Goal: Task Accomplishment & Management: Manage account settings

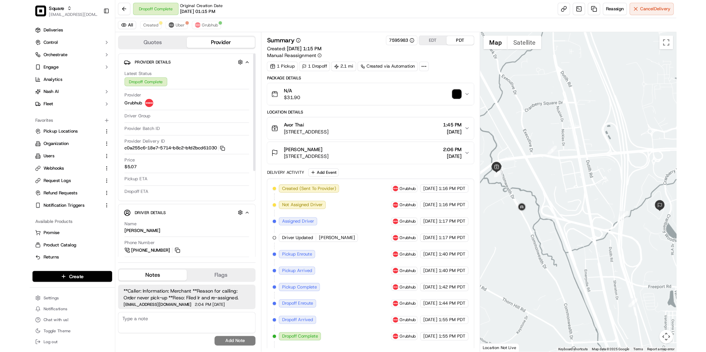
scroll to position [176, 0]
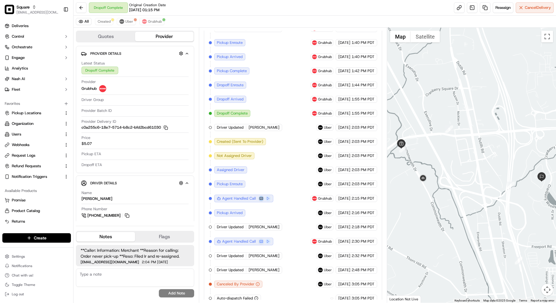
click at [260, 195] on button at bounding box center [261, 198] width 6 height 6
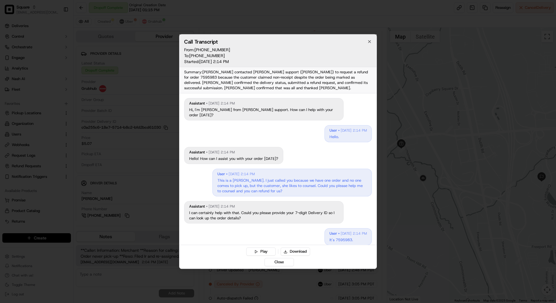
click at [401, 109] on div at bounding box center [278, 151] width 556 height 303
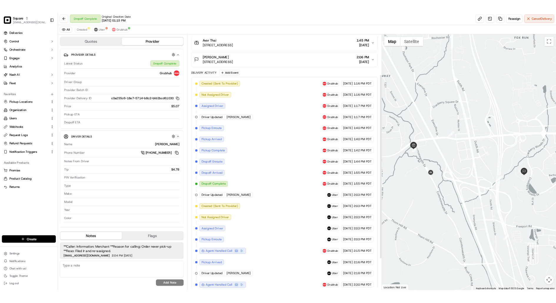
scroll to position [73, 0]
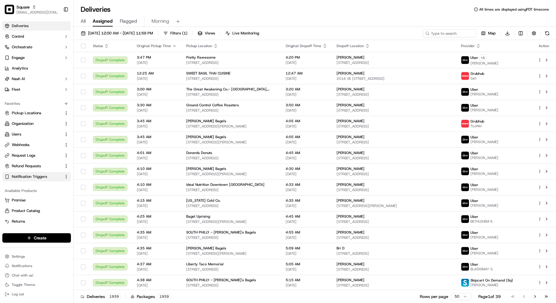
click at [32, 176] on span "Notification Triggers" at bounding box center [29, 176] width 35 height 5
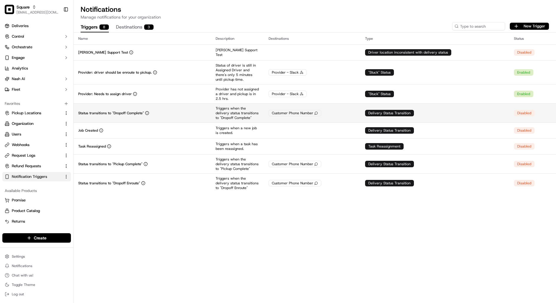
click at [175, 112] on div "Status transitions to "Dropoff Complete"" at bounding box center [142, 113] width 128 height 5
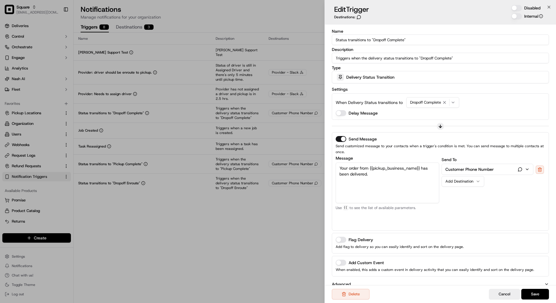
click at [373, 180] on textarea "Your order from {{pickup_business_name}} has been delivered." at bounding box center [388, 182] width 104 height 41
click at [386, 169] on textarea "Your order from {{pickup_business_name}} has been delivered." at bounding box center [388, 182] width 104 height 41
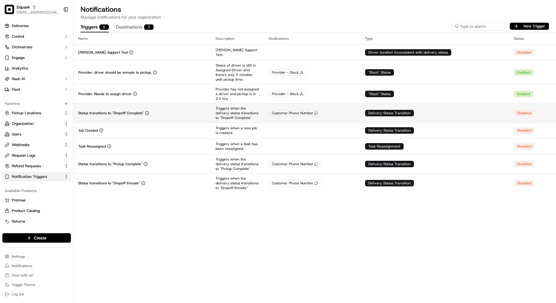
click at [305, 116] on td "Customer Phone Number" at bounding box center [312, 112] width 96 height 19
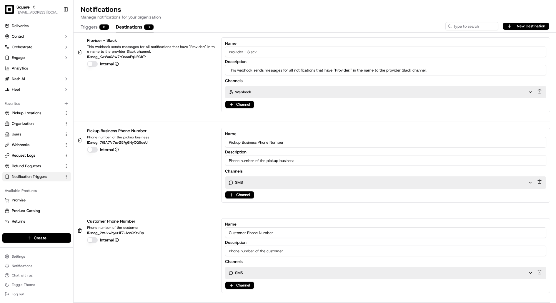
click at [128, 24] on button "Destinations 3" at bounding box center [135, 27] width 38 height 10
click at [97, 26] on button "Triggers 8" at bounding box center [95, 27] width 28 height 10
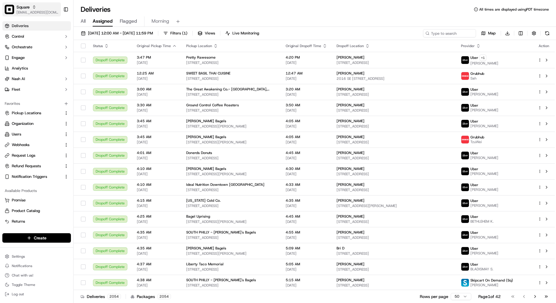
click at [42, 15] on button "Square kareem@usenash.com" at bounding box center [31, 9] width 59 height 14
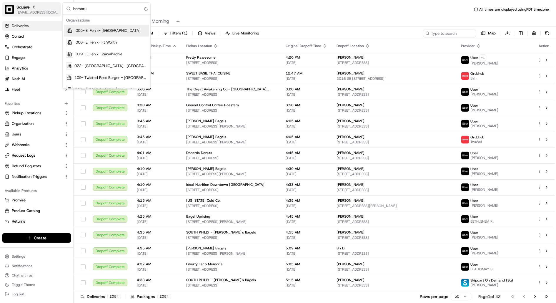
type input "homerun"
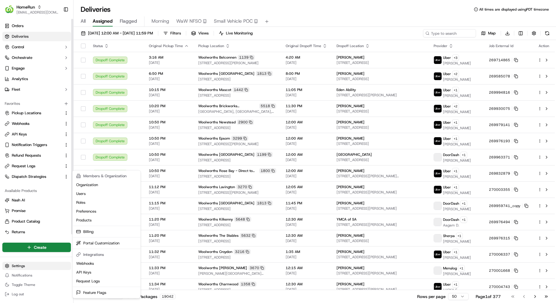
click at [29, 269] on html "HomeRun kareem@usenash.com Toggle Sidebar Orders Deliveries Control Orchestrate…" at bounding box center [278, 151] width 556 height 303
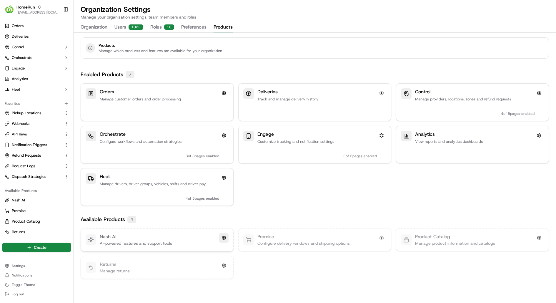
click at [220, 236] on button at bounding box center [223, 237] width 9 height 9
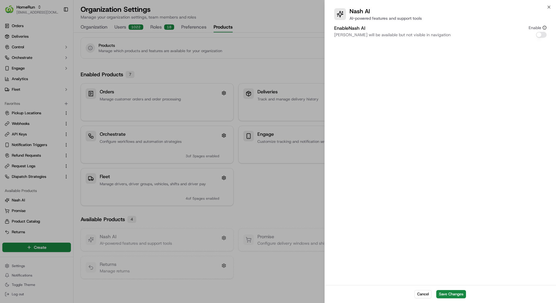
click at [243, 179] on div at bounding box center [278, 151] width 556 height 303
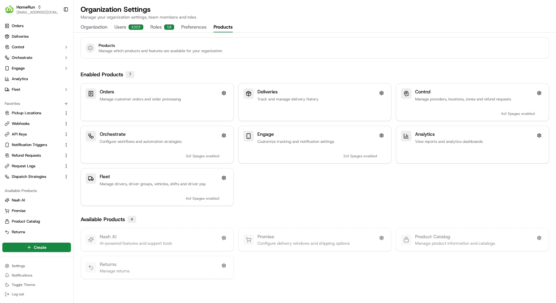
click at [193, 28] on button "Preferences" at bounding box center [193, 27] width 25 height 10
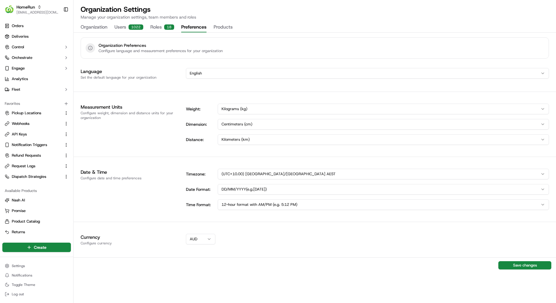
click at [132, 29] on div "1022" at bounding box center [136, 26] width 15 height 5
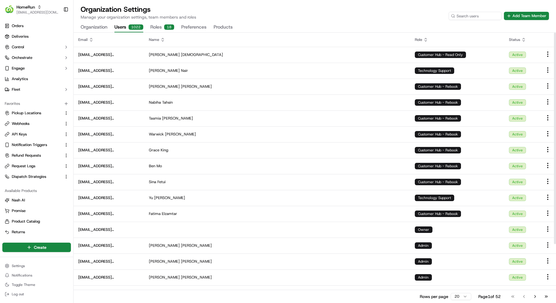
scroll to position [75, 0]
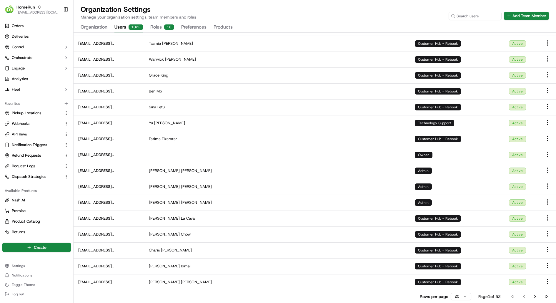
click at [467, 299] on html "HomeRun kareem@usenash.com Toggle Sidebar Orders Deliveries Control Orchestrate…" at bounding box center [278, 151] width 556 height 303
click at [458, 284] on div "Customer Hub - Rebook" at bounding box center [438, 282] width 46 height 6
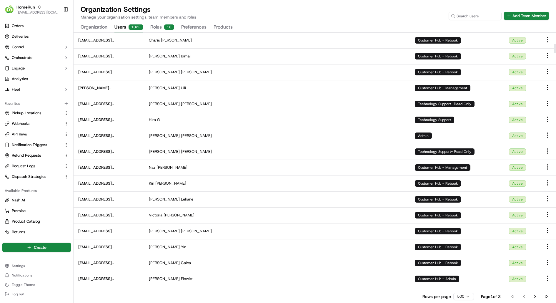
scroll to position [0, 0]
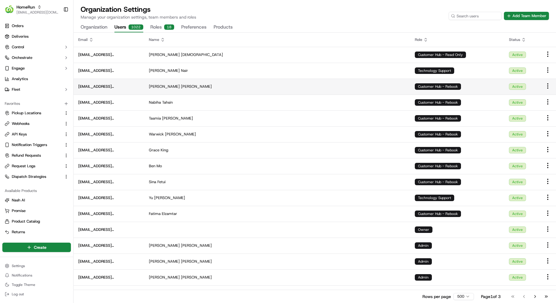
click at [227, 93] on td "Maia Pfeiffer-Milic" at bounding box center [277, 87] width 266 height 16
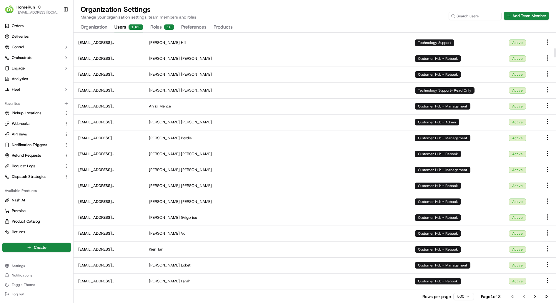
scroll to position [815, 0]
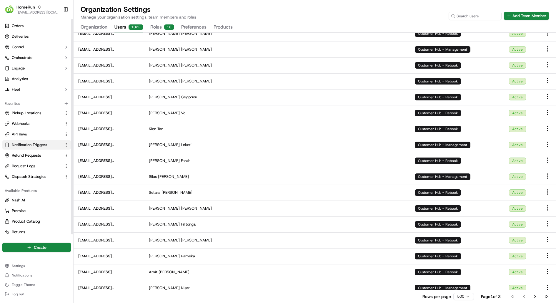
click at [37, 143] on span "Notification Triggers" at bounding box center [29, 144] width 35 height 5
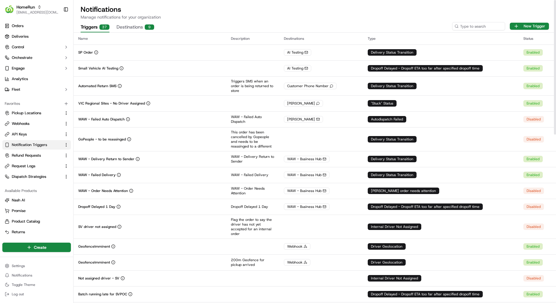
click at [126, 28] on button "Destinations 9" at bounding box center [135, 27] width 38 height 10
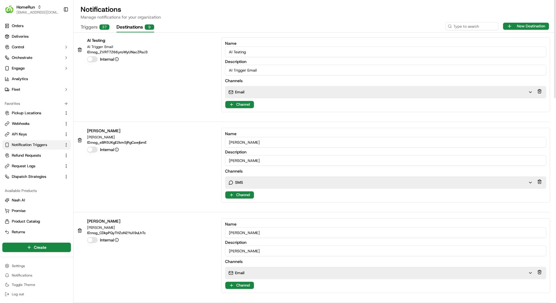
click at [262, 94] on div "Email" at bounding box center [378, 91] width 299 height 5
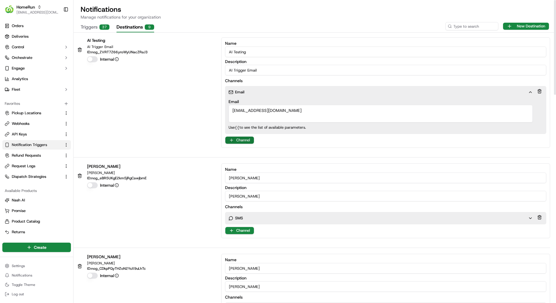
click at [241, 140] on html "HomeRun kareem@usenash.com Toggle Sidebar Orders Deliveries Control Orchestrate…" at bounding box center [278, 151] width 556 height 303
click at [100, 27] on html "HomeRun kareem@usenash.com Toggle Sidebar Orders Deliveries Control Orchestrate…" at bounding box center [278, 151] width 556 height 303
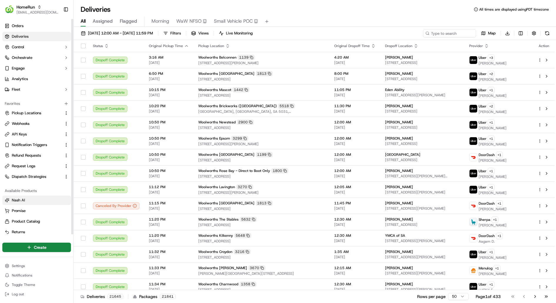
click at [37, 203] on button "Nash AI" at bounding box center [36, 199] width 69 height 9
click at [22, 265] on html "HomeRun kareem@usenash.com Toggle Sidebar Orders Deliveries Control Orchestrate…" at bounding box center [278, 151] width 556 height 303
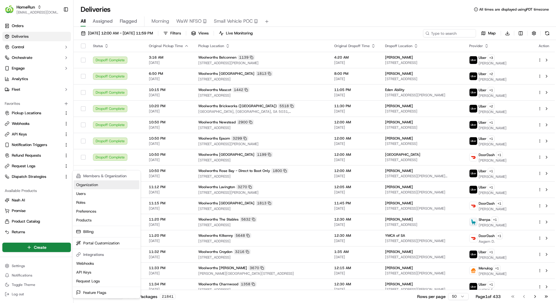
click at [104, 184] on link "Organization" at bounding box center [107, 184] width 66 height 9
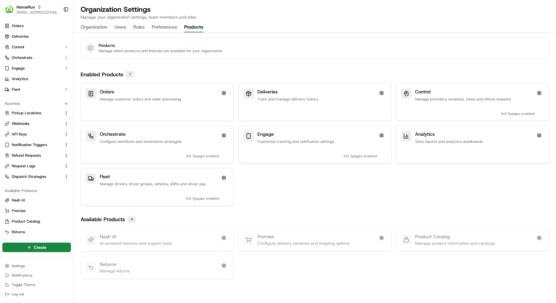
click at [201, 27] on button "Products" at bounding box center [193, 27] width 19 height 10
click at [222, 239] on button at bounding box center [223, 237] width 9 height 9
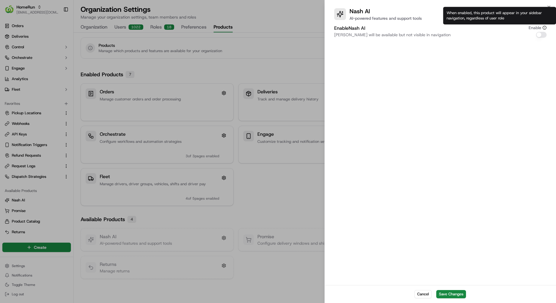
click at [540, 34] on button "Enable Nash AI" at bounding box center [541, 35] width 11 height 6
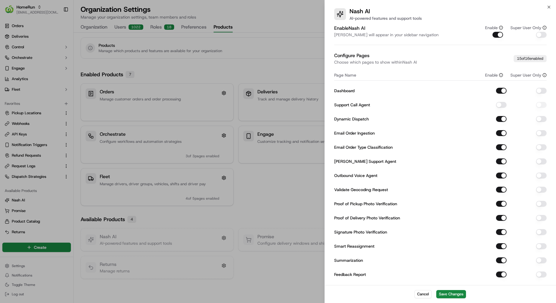
click at [504, 91] on button "Dashboard" at bounding box center [501, 91] width 11 height 6
click at [502, 117] on button "Dynamic Dispatch" at bounding box center [501, 119] width 11 height 6
click at [502, 134] on button "Email Order Ingestion" at bounding box center [501, 133] width 11 height 6
click at [546, 131] on div at bounding box center [528, 133] width 35 height 6
click at [502, 135] on button "Email Order Ingestion" at bounding box center [501, 133] width 11 height 6
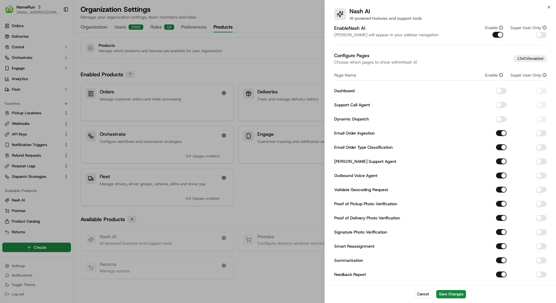
click at [502, 121] on button "Dynamic Dispatch" at bounding box center [501, 119] width 11 height 6
click at [502, 106] on button "Support Call Agent" at bounding box center [501, 105] width 11 height 6
click at [504, 88] on button "Dashboard" at bounding box center [501, 91] width 11 height 6
click at [543, 32] on button "button" at bounding box center [541, 35] width 11 height 6
click at [539, 91] on button "button" at bounding box center [541, 91] width 11 height 6
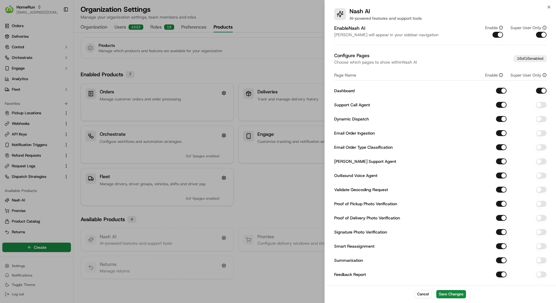
click at [541, 104] on button "button" at bounding box center [541, 105] width 11 height 6
click at [541, 118] on button "button" at bounding box center [541, 119] width 11 height 6
click at [541, 132] on button "button" at bounding box center [541, 133] width 11 height 6
click at [541, 149] on button "button" at bounding box center [541, 147] width 11 height 6
click at [541, 161] on button "button" at bounding box center [541, 161] width 11 height 6
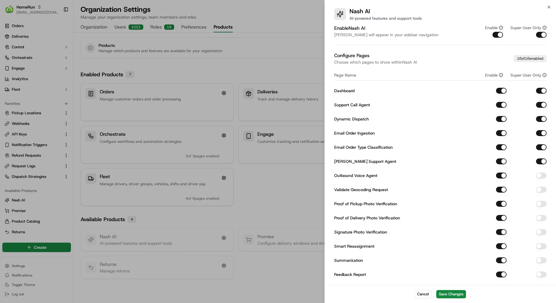
click at [541, 172] on button "button" at bounding box center [541, 175] width 11 height 6
click at [542, 194] on div "Validate Geocoding Request" at bounding box center [440, 189] width 213 height 11
click at [542, 189] on button "button" at bounding box center [541, 189] width 11 height 6
click at [542, 198] on div "Dashboard Support Call Agent Dynamic Dispatch Email Order Ingestion Email Order…" at bounding box center [440, 196] width 213 height 222
click at [542, 201] on button "button" at bounding box center [541, 204] width 11 height 6
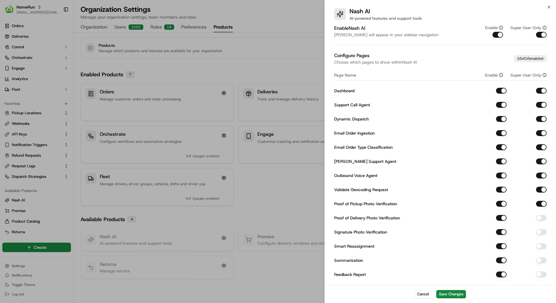
click at [542, 33] on button "button" at bounding box center [541, 35] width 11 height 6
click at [497, 32] on button "Enable Nash AI" at bounding box center [497, 35] width 11 height 6
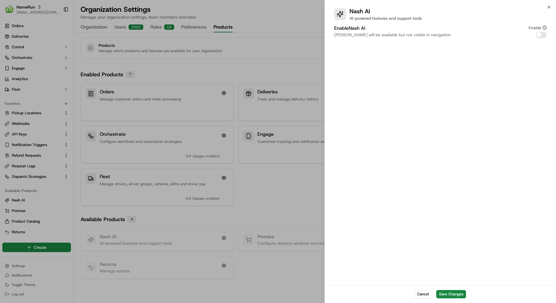
click at [542, 35] on button "Enable Nash AI" at bounding box center [541, 35] width 11 height 6
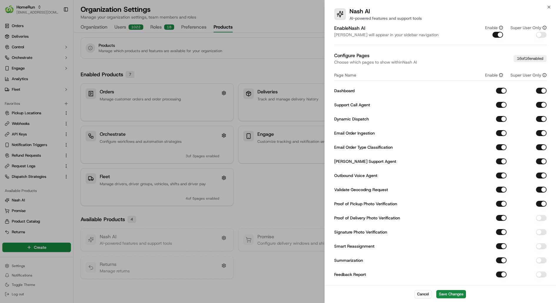
click at [542, 35] on button "button" at bounding box center [541, 35] width 11 height 6
click at [499, 34] on button "Enable Nash AI" at bounding box center [497, 35] width 11 height 6
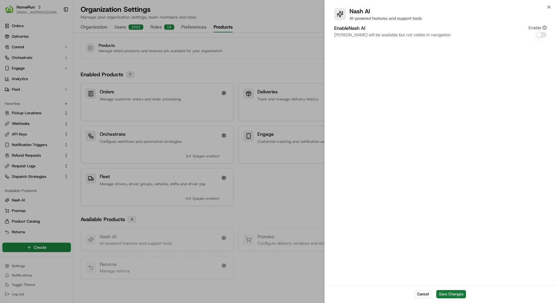
click at [452, 294] on button "Save Changes" at bounding box center [451, 294] width 30 height 8
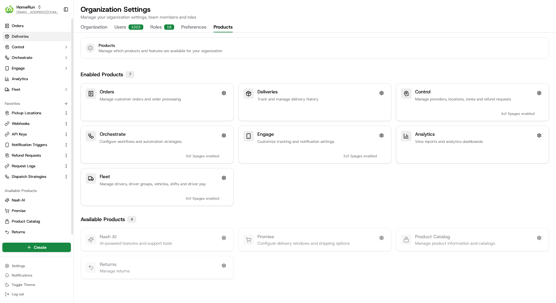
click at [38, 36] on link "Deliveries" at bounding box center [36, 36] width 69 height 9
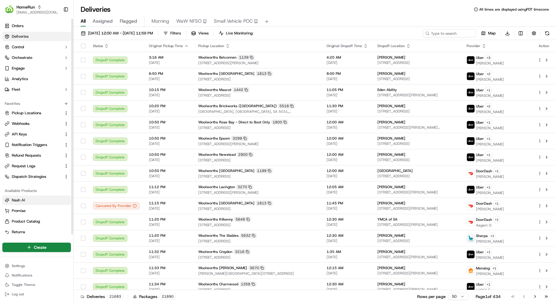
scroll to position [2, 0]
click at [24, 200] on button "Nash AI" at bounding box center [36, 197] width 69 height 9
click at [24, 199] on span "Nash AI" at bounding box center [18, 197] width 13 height 5
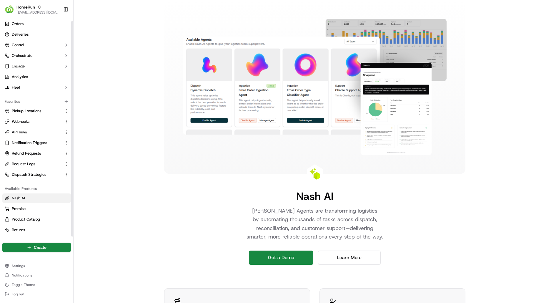
click at [35, 196] on link "Nash AI" at bounding box center [37, 197] width 64 height 5
click at [35, 198] on link "Nash AI" at bounding box center [37, 197] width 64 height 5
click at [35, 201] on button "Nash AI" at bounding box center [36, 197] width 69 height 9
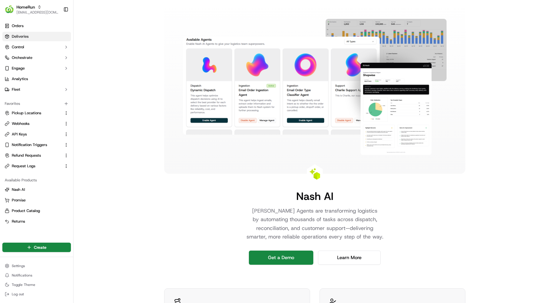
click at [40, 33] on link "Deliveries" at bounding box center [36, 36] width 69 height 9
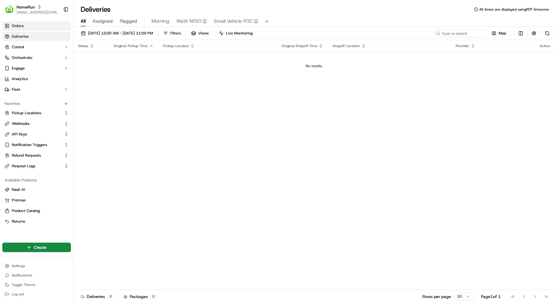
click at [43, 24] on link "Orders" at bounding box center [36, 25] width 69 height 9
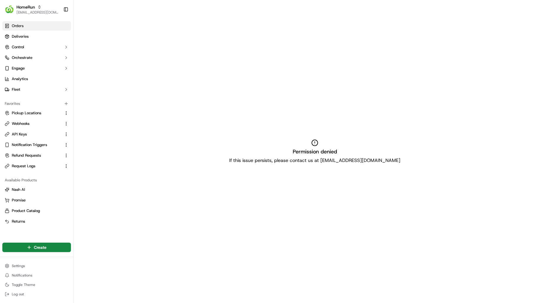
click at [42, 29] on link "Orders" at bounding box center [36, 25] width 69 height 9
click at [40, 34] on link "Deliveries" at bounding box center [36, 36] width 69 height 9
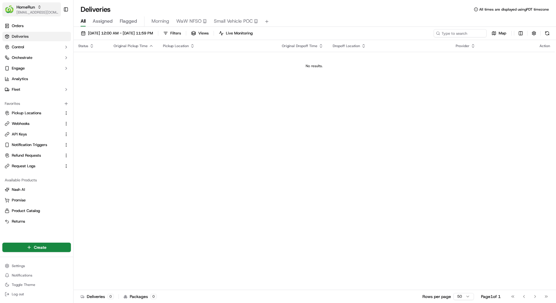
click at [40, 13] on span "[EMAIL_ADDRESS][DOMAIN_NAME]" at bounding box center [37, 12] width 42 height 5
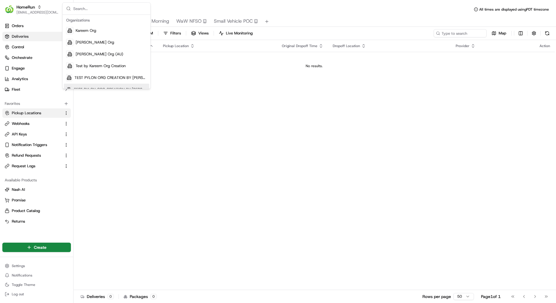
click at [16, 109] on button "Pickup Locations" at bounding box center [36, 112] width 69 height 9
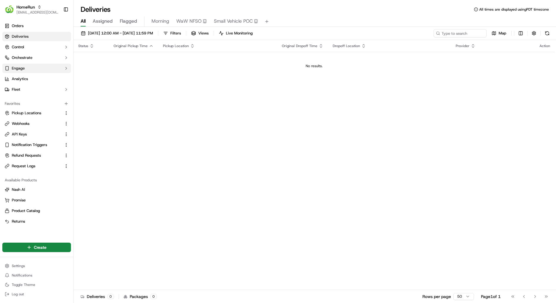
click at [38, 72] on button "Engage" at bounding box center [36, 68] width 69 height 9
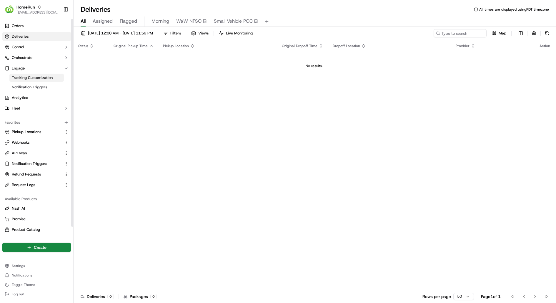
click at [34, 79] on span "Tracking Customization" at bounding box center [32, 77] width 41 height 5
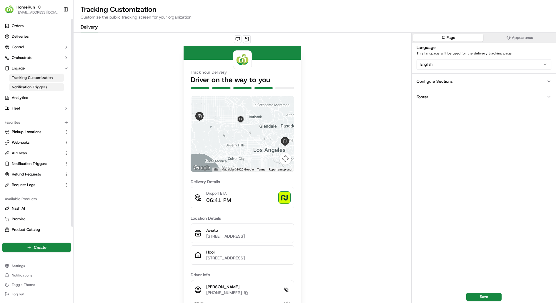
click at [34, 86] on span "Notification Triggers" at bounding box center [29, 86] width 35 height 5
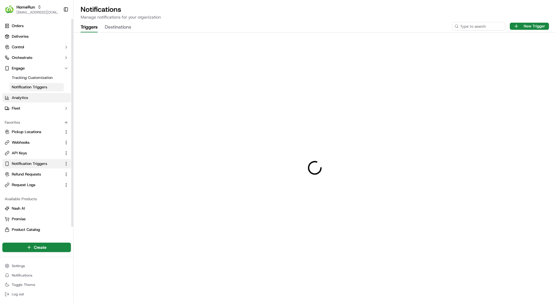
click at [31, 101] on link "Analytics" at bounding box center [36, 97] width 69 height 9
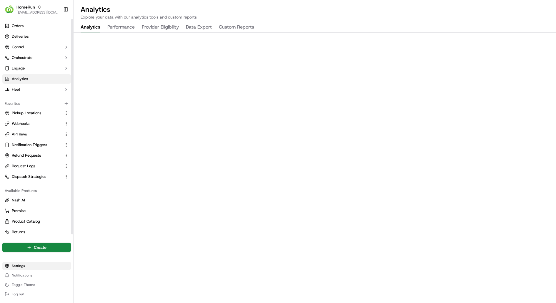
click at [26, 262] on html "HomeRun [EMAIL_ADDRESS][DOMAIN_NAME] Toggle Sidebar Orders Deliveries Control O…" at bounding box center [278, 151] width 556 height 303
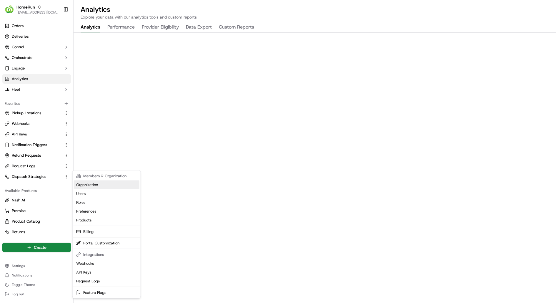
click at [109, 184] on link "Organization" at bounding box center [107, 184] width 66 height 9
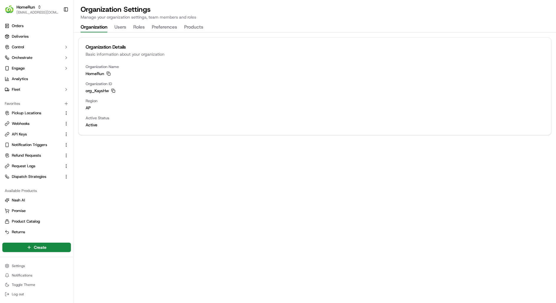
click at [121, 26] on button "Users" at bounding box center [120, 27] width 12 height 10
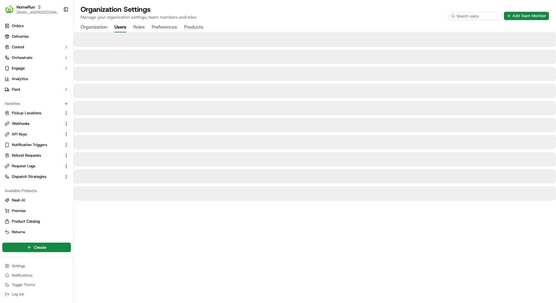
click at [138, 26] on button "Roles" at bounding box center [138, 27] width 11 height 10
click at [122, 26] on button "Users" at bounding box center [120, 27] width 12 height 10
click at [526, 17] on button "Add Team Member" at bounding box center [526, 16] width 45 height 8
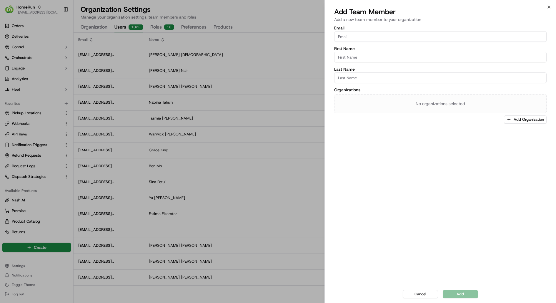
click at [425, 36] on input "Email" at bounding box center [440, 36] width 213 height 11
type input "kareem@usnesh.com"
type input "Kareem"
type input "Kanaan"
click at [524, 126] on div "Email kareem@usnesh.com First Name Kareem Last Name Kanaan Organizations No org…" at bounding box center [441, 155] width 232 height 260
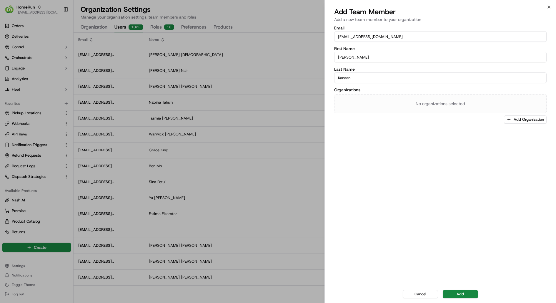
click at [524, 124] on div "Email kareem@usnesh.com First Name Kareem Last Name Kanaan Organizations No org…" at bounding box center [441, 155] width 232 height 260
click at [524, 118] on button "Add Organization" at bounding box center [525, 119] width 43 height 8
click at [498, 149] on span "HomeRun" at bounding box center [517, 150] width 72 height 5
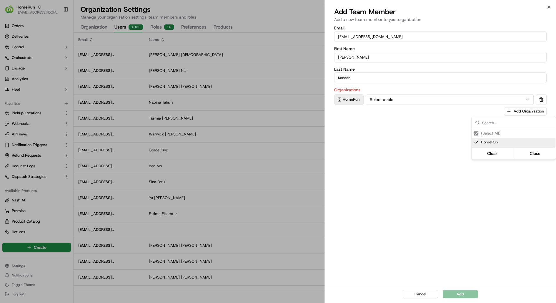
click at [438, 182] on div at bounding box center [278, 151] width 556 height 303
click at [444, 97] on button "Select a role" at bounding box center [450, 99] width 168 height 11
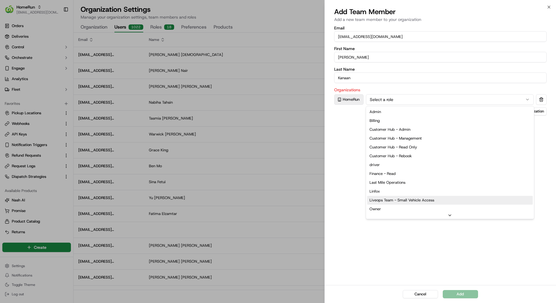
scroll to position [24, 0]
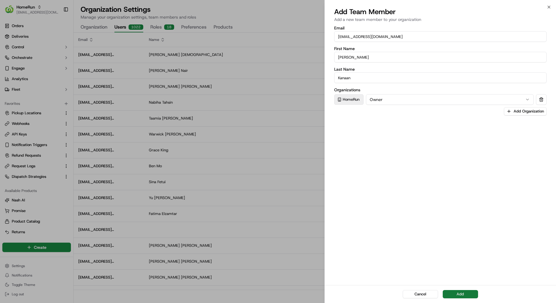
click at [452, 294] on button "Add" at bounding box center [460, 294] width 35 height 8
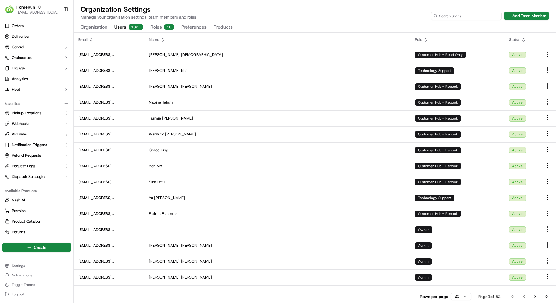
click at [473, 18] on input at bounding box center [466, 16] width 71 height 8
type input "kareem"
click at [427, 39] on icon at bounding box center [425, 39] width 5 height 5
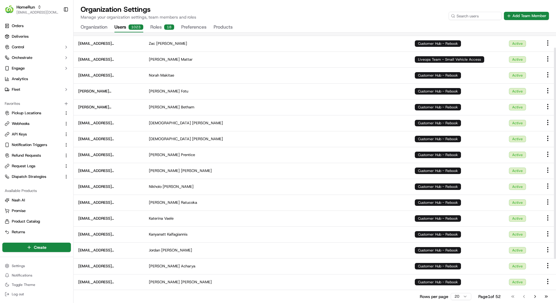
scroll to position [0, 0]
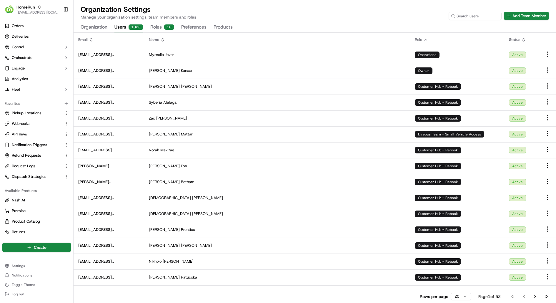
click at [428, 39] on icon at bounding box center [425, 39] width 5 height 5
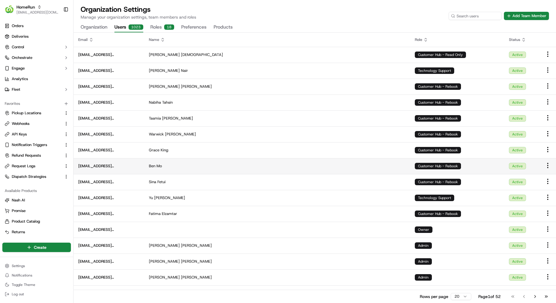
drag, startPoint x: 428, startPoint y: 39, endPoint x: 396, endPoint y: 167, distance: 131.8
click at [396, 163] on table "Email Name Role Status pmow@woolworths.com.au Pauline Mow Customer Hub - Read O…" at bounding box center [315, 199] width 482 height 332
click at [472, 17] on input at bounding box center [466, 16] width 71 height 8
type input "l"
type input "kareem"
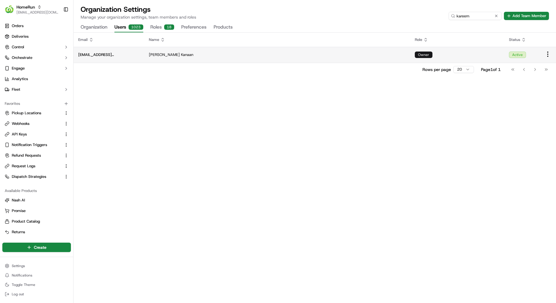
click at [428, 57] on div "Owner" at bounding box center [424, 54] width 18 height 6
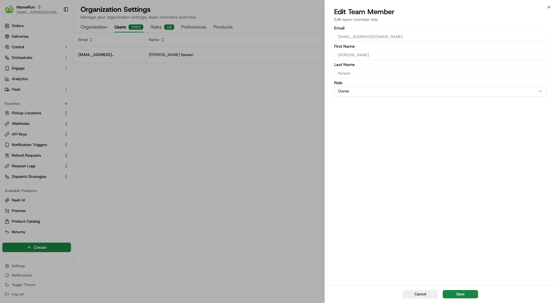
click at [354, 91] on button "Owner" at bounding box center [440, 91] width 213 height 11
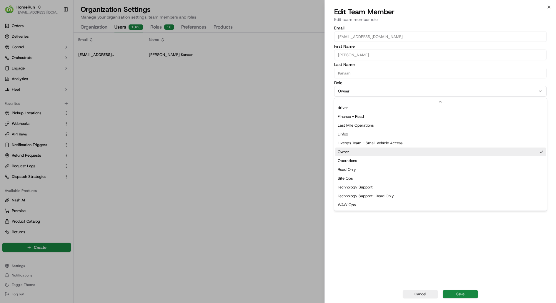
scroll to position [56, 0]
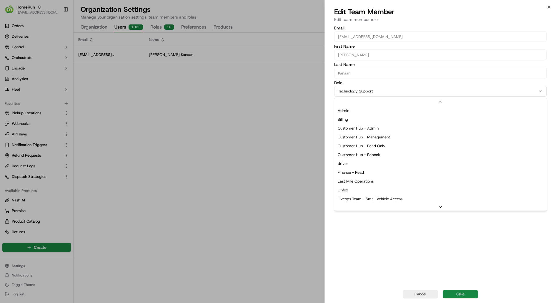
click at [393, 92] on button "Technology Support" at bounding box center [440, 91] width 213 height 11
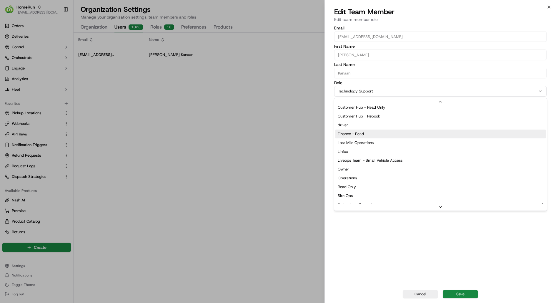
scroll to position [39, 0]
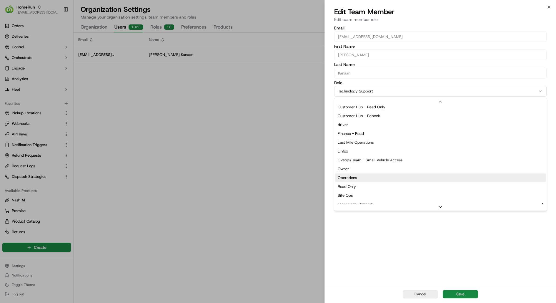
select select "rol_imKP6wdxnhYisxNeTHwmXM"
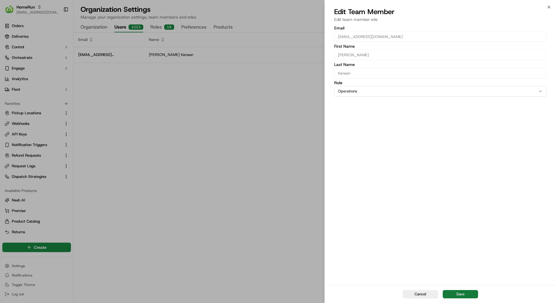
click at [454, 291] on button "Save" at bounding box center [460, 294] width 35 height 8
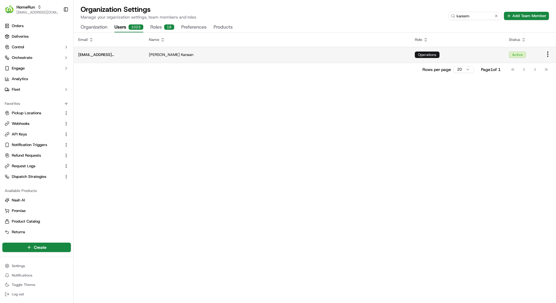
click at [371, 59] on td "Kareem Kanaan" at bounding box center [277, 55] width 266 height 16
click at [163, 28] on button "Roles 18" at bounding box center [162, 27] width 24 height 10
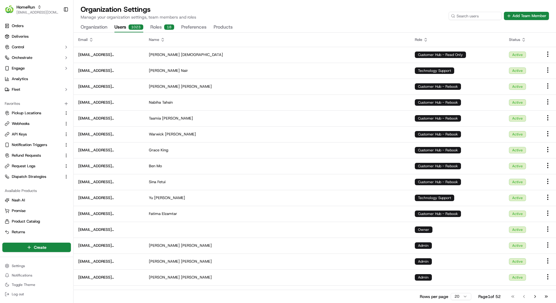
click at [129, 27] on div "1023" at bounding box center [136, 26] width 15 height 5
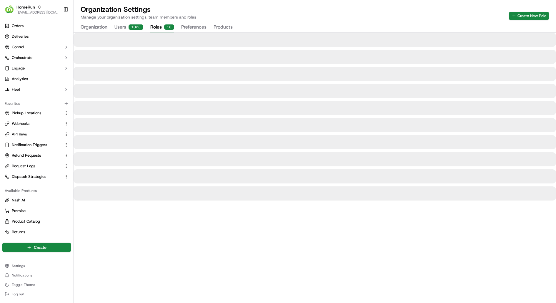
click at [157, 27] on button "Roles 18" at bounding box center [162, 27] width 24 height 10
click at [125, 26] on button "Users 1023" at bounding box center [128, 27] width 29 height 10
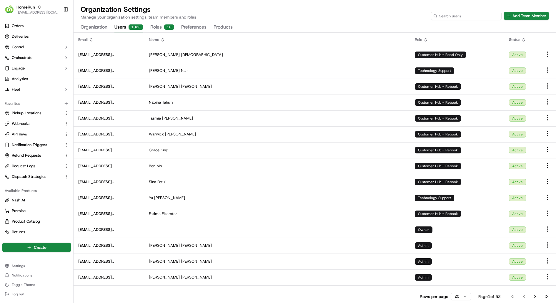
click at [469, 17] on input at bounding box center [466, 16] width 71 height 8
paste input "sbhadra1@woolworths.com.au"
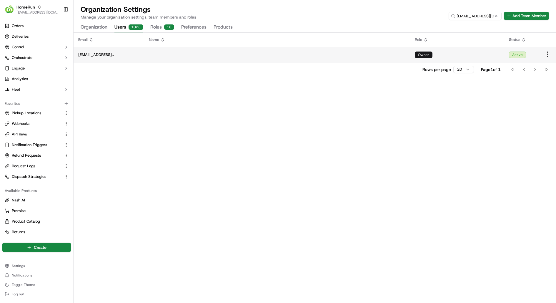
click at [269, 60] on td at bounding box center [277, 55] width 266 height 16
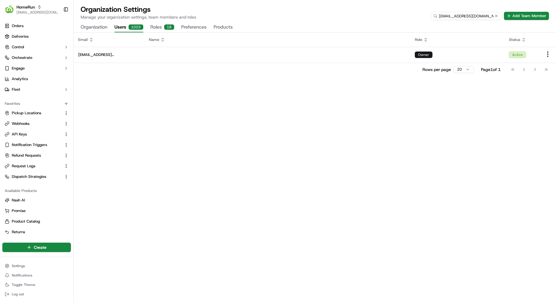
click at [467, 16] on input "sbhadra1@woolworths.com.au" at bounding box center [466, 16] width 71 height 8
paste input "hleungkaiyuen2"
type input "hleungkaiyuen2@woolworths.com.au"
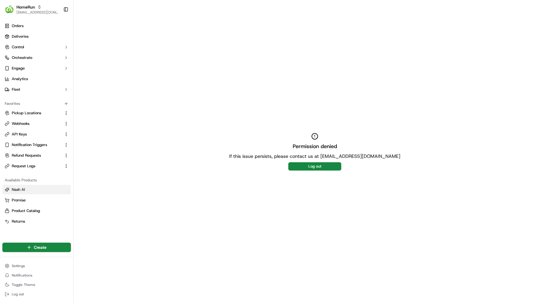
click at [38, 193] on button "Nash AI" at bounding box center [36, 189] width 69 height 9
click at [38, 191] on link "Nash AI" at bounding box center [37, 189] width 64 height 5
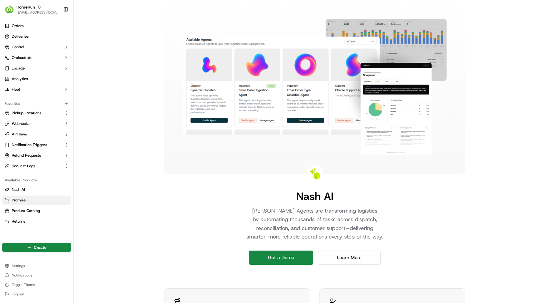
click at [36, 199] on link "Promise" at bounding box center [37, 199] width 64 height 5
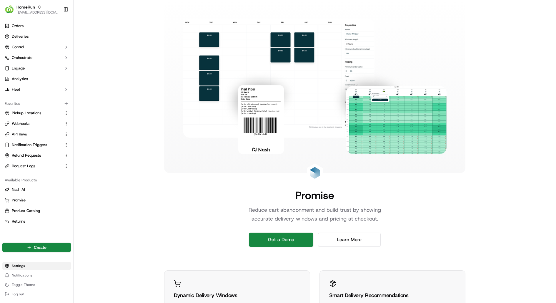
click at [28, 262] on html "HomeRun [EMAIL_ADDRESS][DOMAIN_NAME] Toggle Sidebar Orders Deliveries Control O…" at bounding box center [278, 151] width 556 height 303
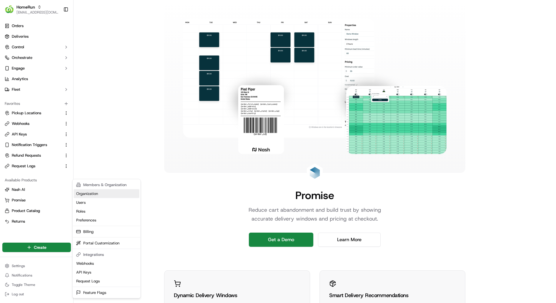
click at [97, 194] on link "Organization" at bounding box center [107, 193] width 66 height 9
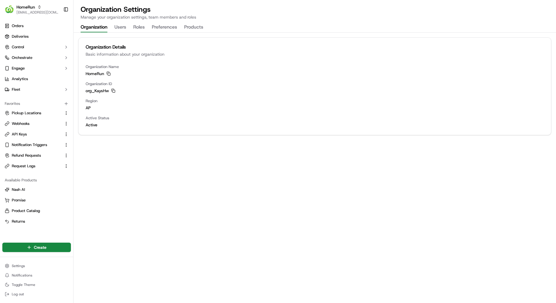
click at [161, 29] on button "Preferences" at bounding box center [164, 27] width 25 height 10
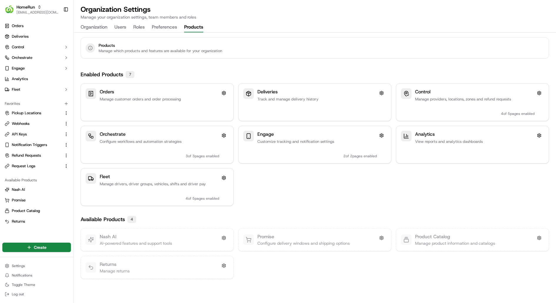
click at [197, 29] on button "Products" at bounding box center [193, 27] width 19 height 10
click at [223, 238] on button at bounding box center [223, 237] width 9 height 9
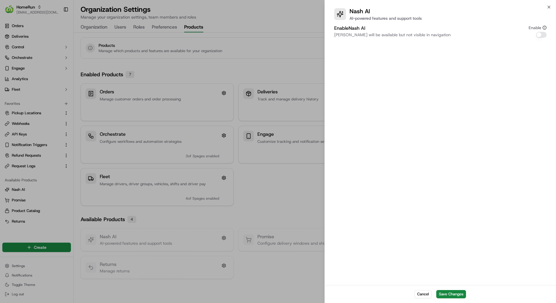
click at [539, 35] on button "Enable [PERSON_NAME]" at bounding box center [541, 35] width 11 height 6
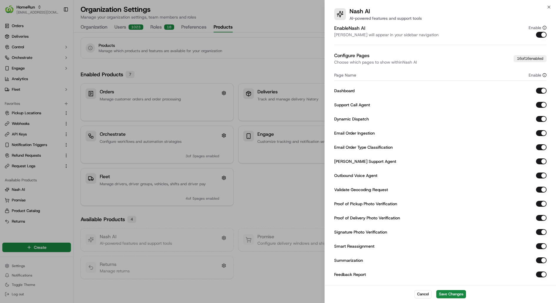
type button "on"
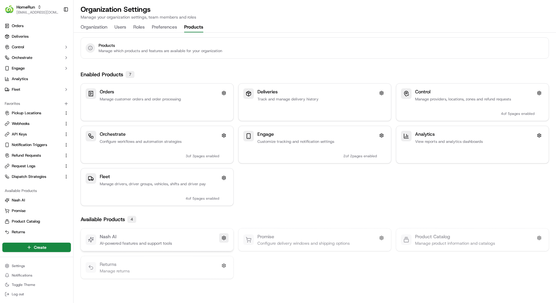
click at [226, 238] on button at bounding box center [223, 237] width 9 height 9
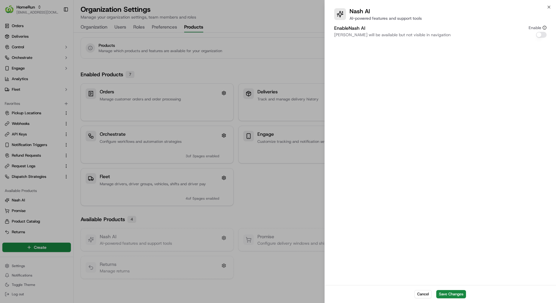
click at [539, 33] on button "Enable [PERSON_NAME]" at bounding box center [541, 35] width 11 height 6
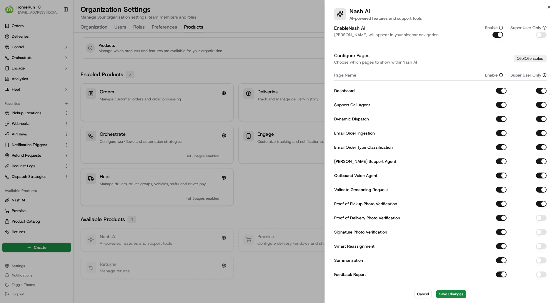
click at [540, 217] on button "button" at bounding box center [541, 218] width 11 height 6
click at [540, 235] on div "Signature Photo Verification" at bounding box center [440, 232] width 213 height 11
click at [541, 232] on button "button" at bounding box center [541, 232] width 11 height 6
click at [541, 242] on div "Smart Reassignment" at bounding box center [440, 246] width 213 height 11
click at [541, 243] on div at bounding box center [528, 246] width 35 height 6
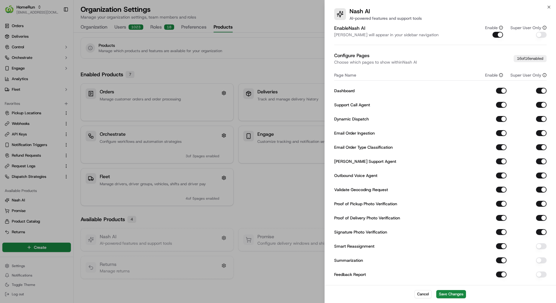
click at [504, 244] on button "Smart Reassignment" at bounding box center [501, 246] width 11 height 6
click at [500, 246] on button "Smart Reassignment" at bounding box center [501, 246] width 11 height 6
click at [541, 246] on button "button" at bounding box center [541, 246] width 11 height 6
click at [541, 262] on button "button" at bounding box center [541, 260] width 11 height 6
click at [541, 269] on div "Feedback Report" at bounding box center [440, 274] width 213 height 11
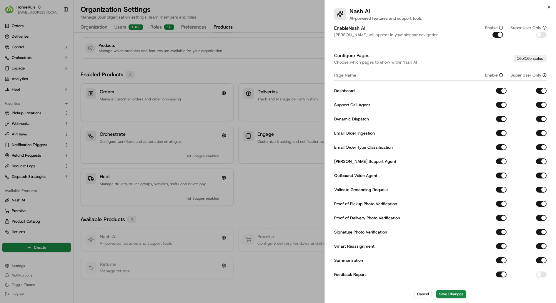
click at [541, 272] on button "button" at bounding box center [541, 274] width 11 height 6
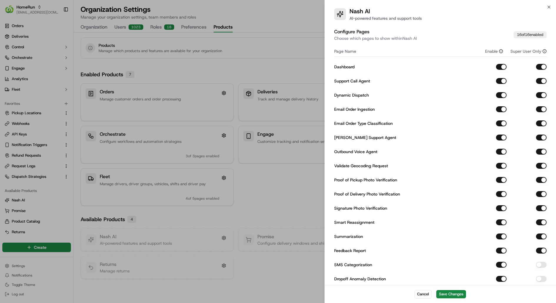
click at [539, 264] on button "button" at bounding box center [541, 265] width 11 height 6
click at [539, 281] on button "button" at bounding box center [541, 279] width 11 height 6
click at [452, 297] on button "Save Changes" at bounding box center [451, 294] width 30 height 8
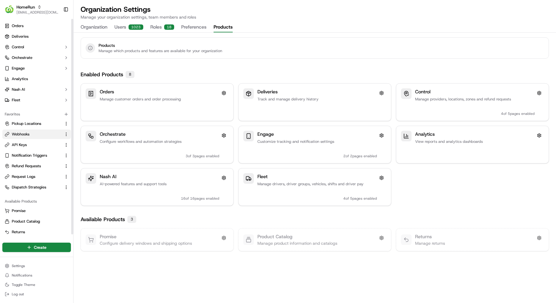
click at [33, 135] on link "Webhooks" at bounding box center [33, 133] width 57 height 5
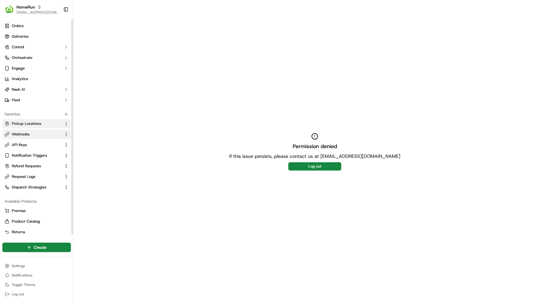
click at [33, 123] on span "Pickup Locations" at bounding box center [26, 123] width 29 height 5
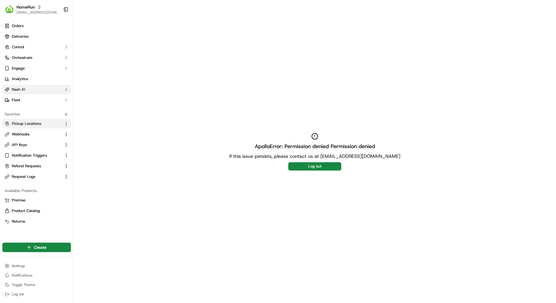
click at [40, 90] on button "Nash AI" at bounding box center [36, 89] width 69 height 9
click at [38, 91] on button "Nash AI" at bounding box center [36, 89] width 69 height 9
click at [36, 99] on button "Fleet" at bounding box center [36, 99] width 69 height 9
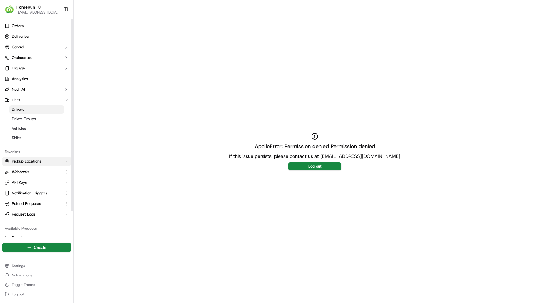
click at [34, 108] on link "Drivers" at bounding box center [36, 109] width 54 height 8
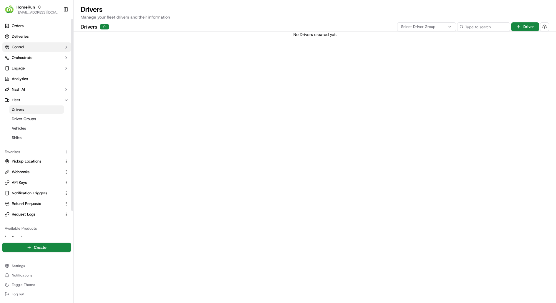
click at [35, 44] on button "Control" at bounding box center [36, 46] width 69 height 9
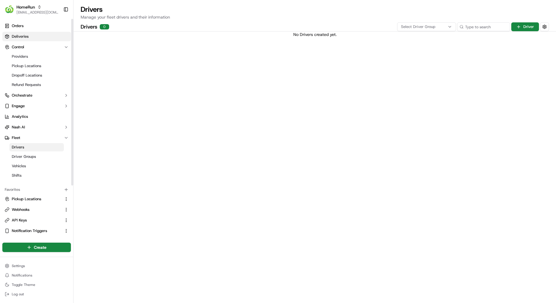
click at [35, 38] on link "Deliveries" at bounding box center [36, 36] width 69 height 9
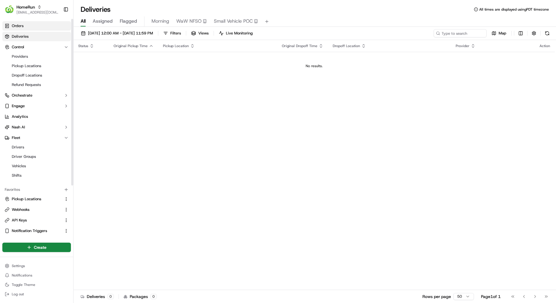
click at [35, 24] on link "Orders" at bounding box center [36, 25] width 69 height 9
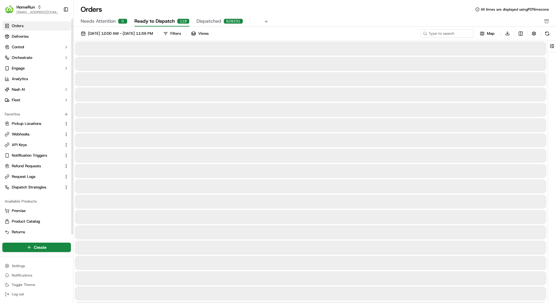
scroll to position [2, 0]
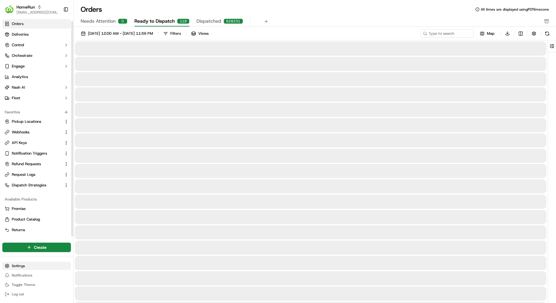
click at [26, 267] on html "HomeRun [EMAIL_ADDRESS][DOMAIN_NAME] Toggle Sidebar Orders Deliveries Control O…" at bounding box center [278, 151] width 556 height 303
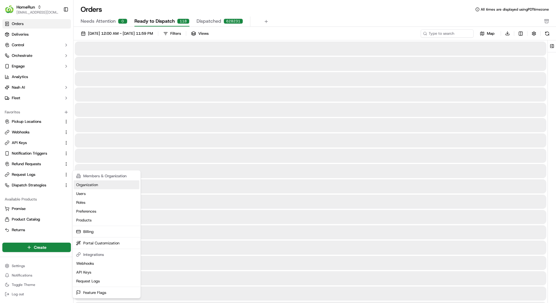
click at [104, 182] on link "Organization" at bounding box center [107, 184] width 66 height 9
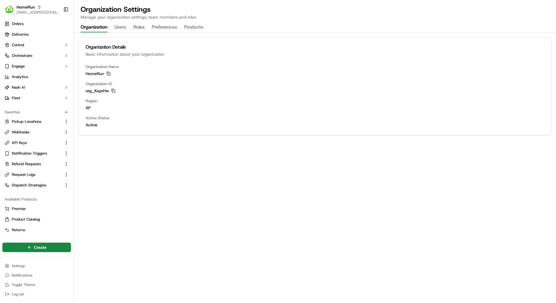
click at [165, 27] on button "Preferences" at bounding box center [164, 27] width 25 height 10
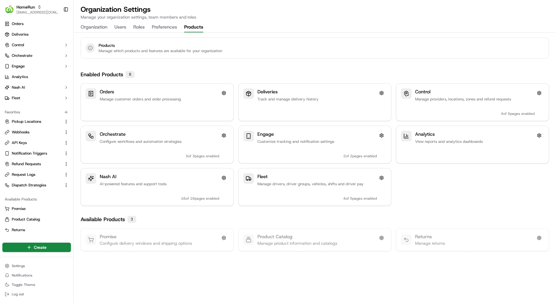
click at [192, 27] on button "Products" at bounding box center [193, 27] width 19 height 10
click at [129, 26] on div "Organization Users Roles Preferences Products" at bounding box center [142, 27] width 123 height 10
click at [125, 26] on button "Users" at bounding box center [120, 27] width 12 height 10
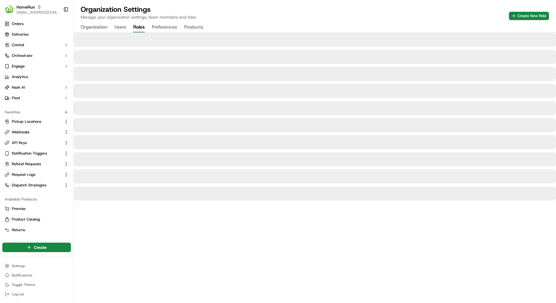
click at [141, 26] on button "Roles" at bounding box center [138, 27] width 11 height 10
click at [50, 87] on button "Nash AI" at bounding box center [36, 87] width 69 height 9
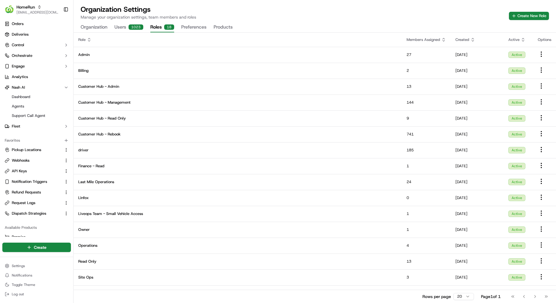
click at [136, 29] on div "1023" at bounding box center [136, 26] width 15 height 5
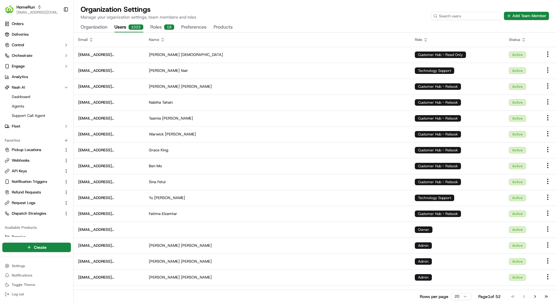
click at [471, 13] on input at bounding box center [466, 16] width 71 height 8
type input "kareem"
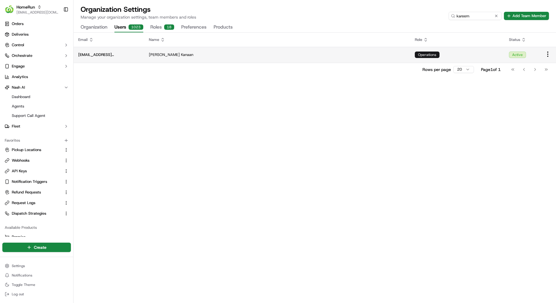
click at [435, 55] on div "Operations" at bounding box center [427, 54] width 25 height 6
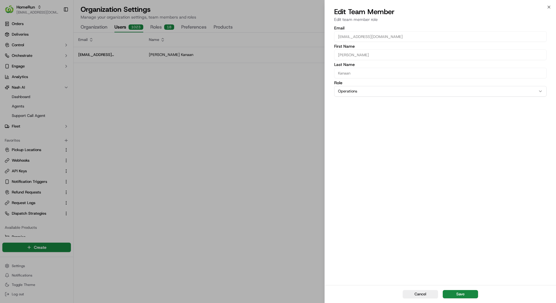
click at [405, 89] on button "Operations" at bounding box center [440, 91] width 213 height 11
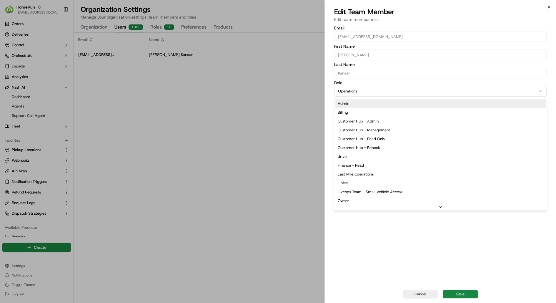
select select "rol_jcp8VKr4w5KwMkEBfnguga"
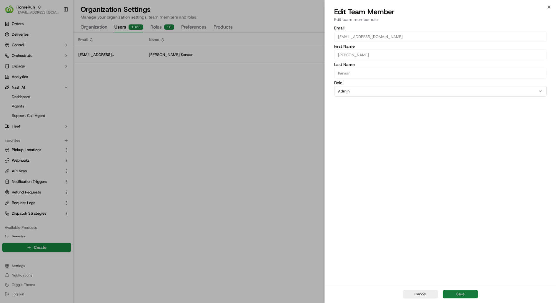
click at [460, 290] on button "Save" at bounding box center [460, 294] width 35 height 8
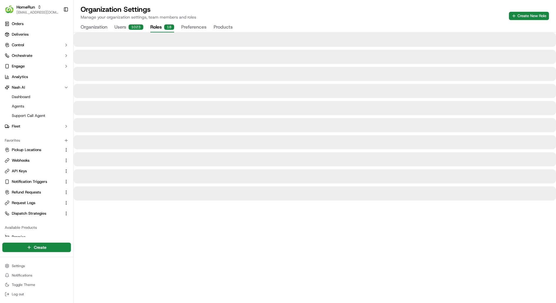
click at [168, 26] on div "18" at bounding box center [169, 26] width 10 height 5
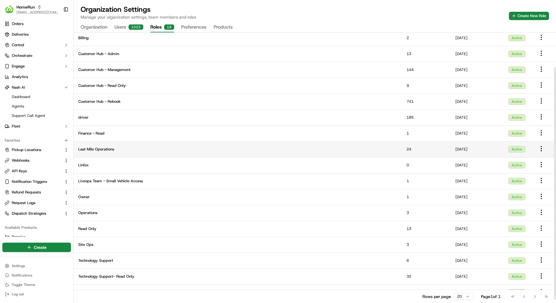
scroll to position [41, 0]
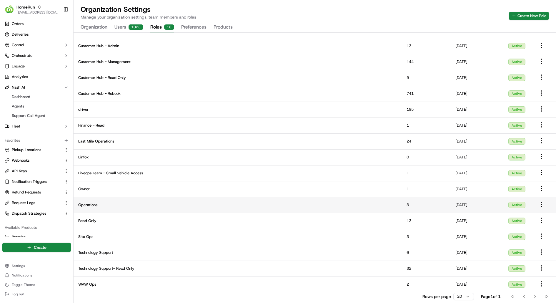
click at [194, 203] on span "Operations" at bounding box center [237, 204] width 319 height 5
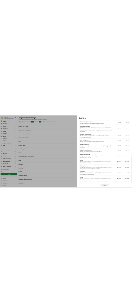
scroll to position [338, 0]
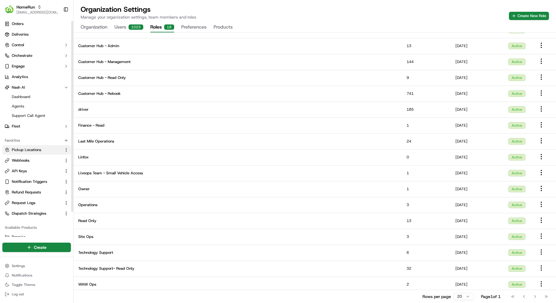
click at [30, 150] on span "Pickup Locations" at bounding box center [26, 149] width 29 height 5
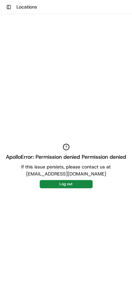
drag, startPoint x: 131, startPoint y: 45, endPoint x: 246, endPoint y: 66, distance: 117.3
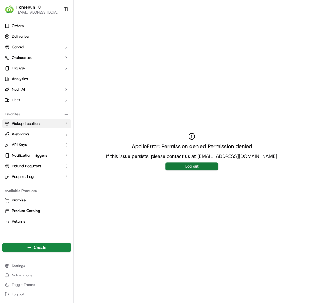
click at [132, 166] on button "Log out" at bounding box center [191, 166] width 53 height 8
